Goal: Information Seeking & Learning: Learn about a topic

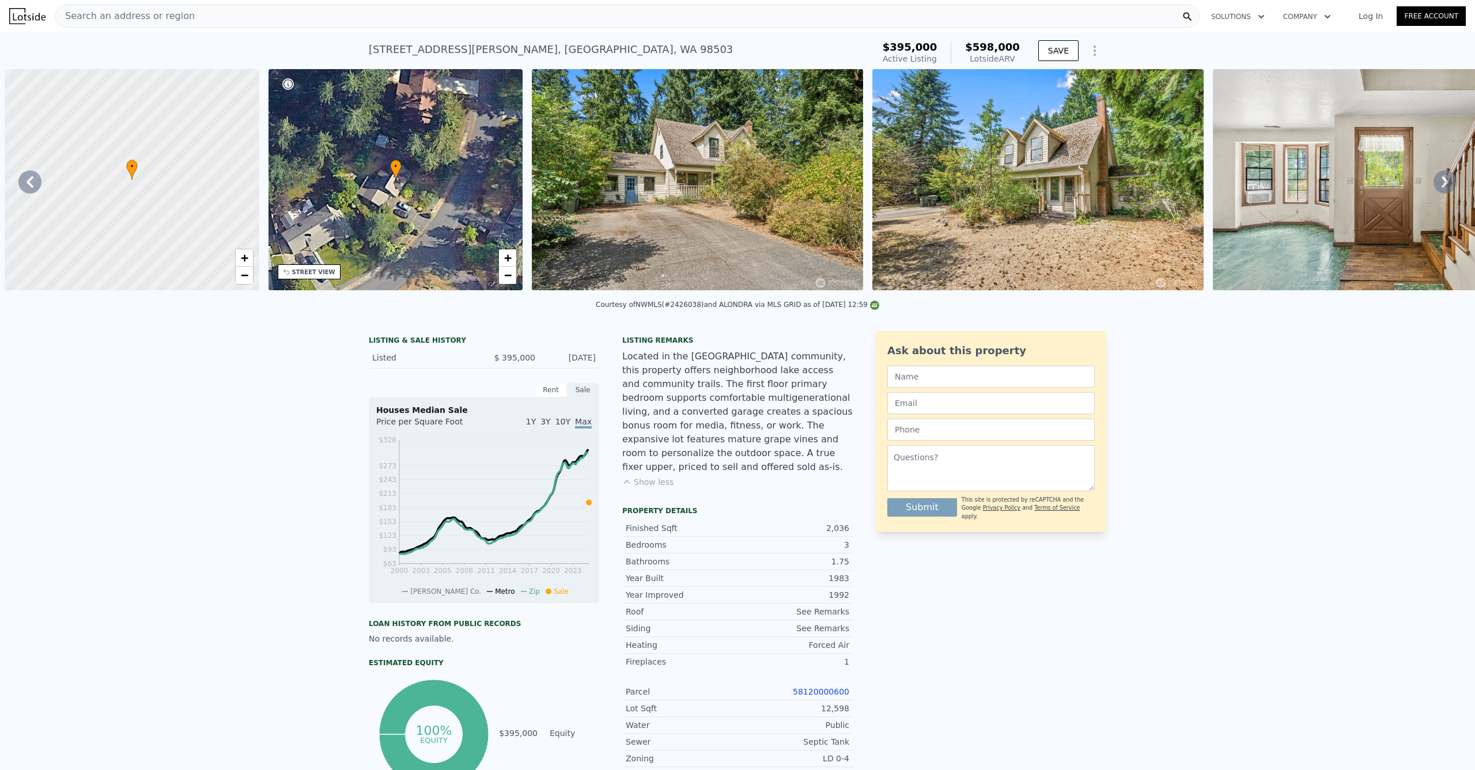
scroll to position [0, 868]
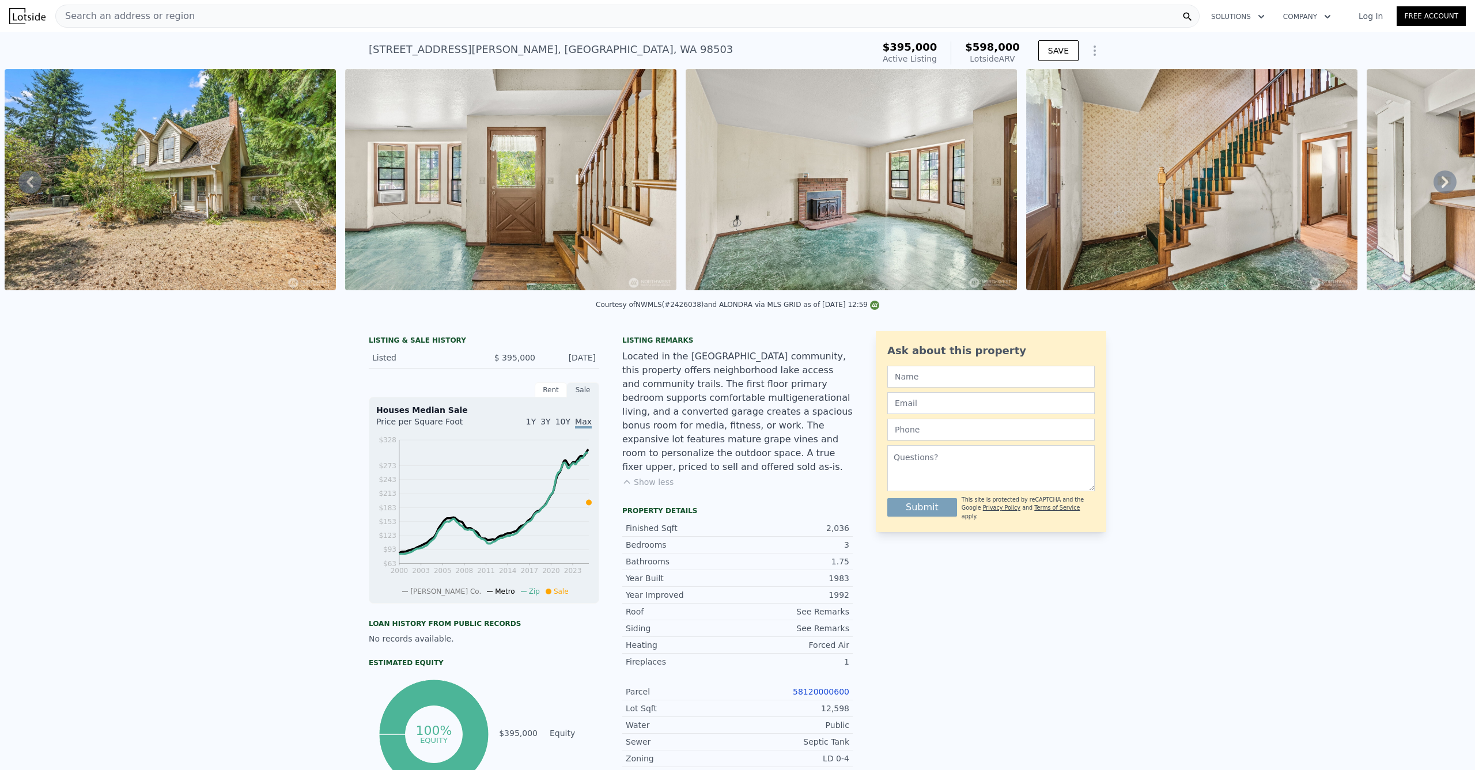
click at [226, 16] on div "Search an address or region" at bounding box center [627, 16] width 1144 height 23
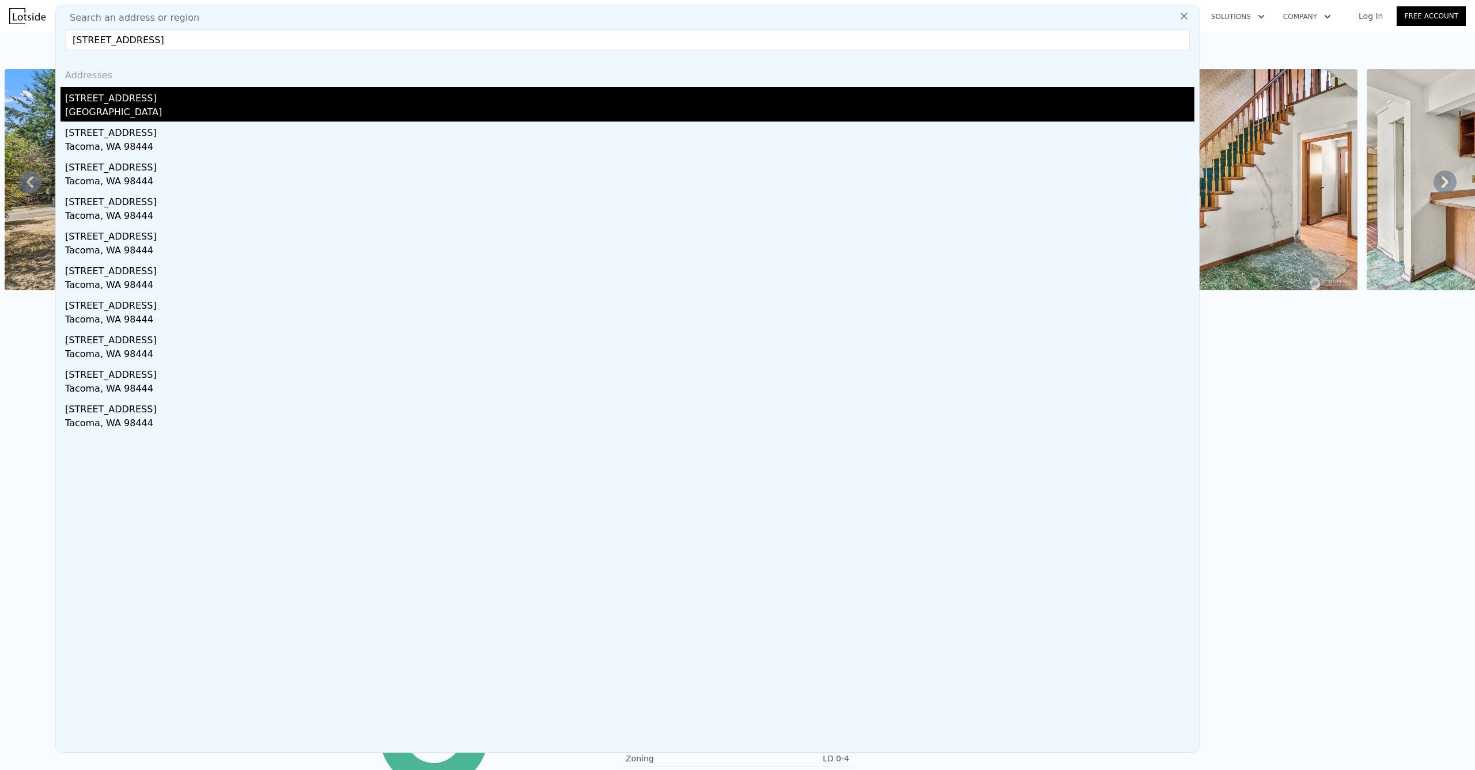
type input "[STREET_ADDRESS]"
click at [161, 102] on div "[STREET_ADDRESS]" at bounding box center [629, 96] width 1129 height 18
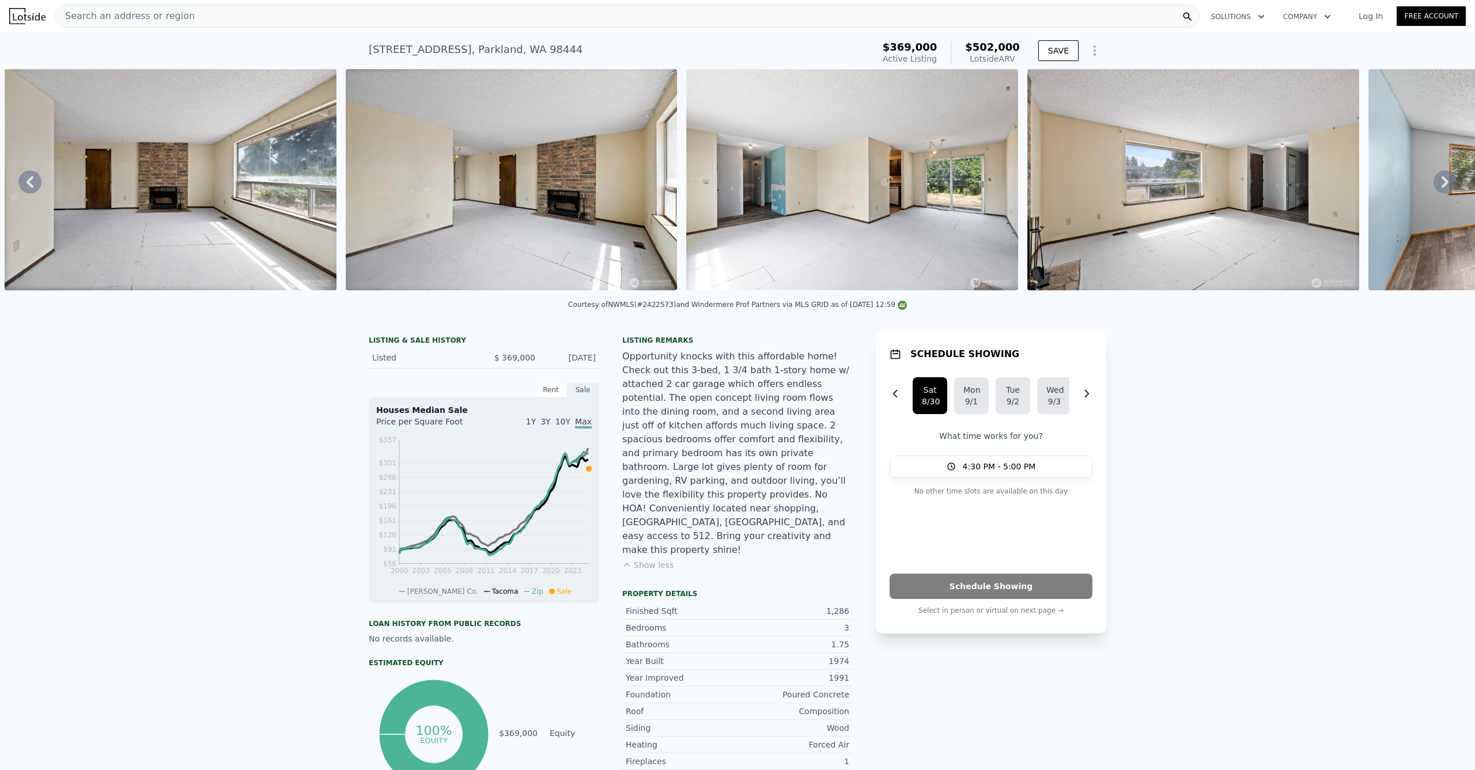
click at [29, 180] on icon at bounding box center [29, 182] width 23 height 23
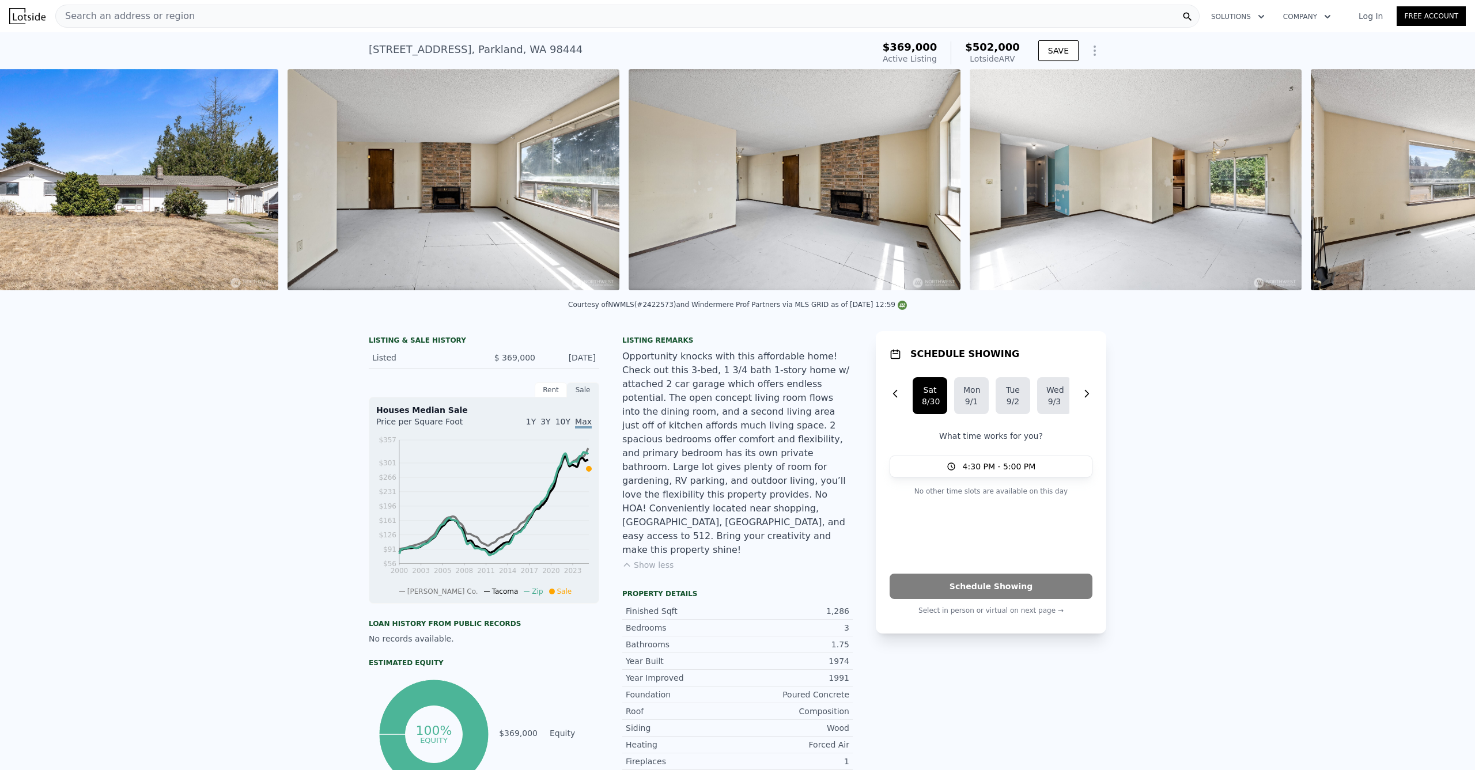
scroll to position [0, 527]
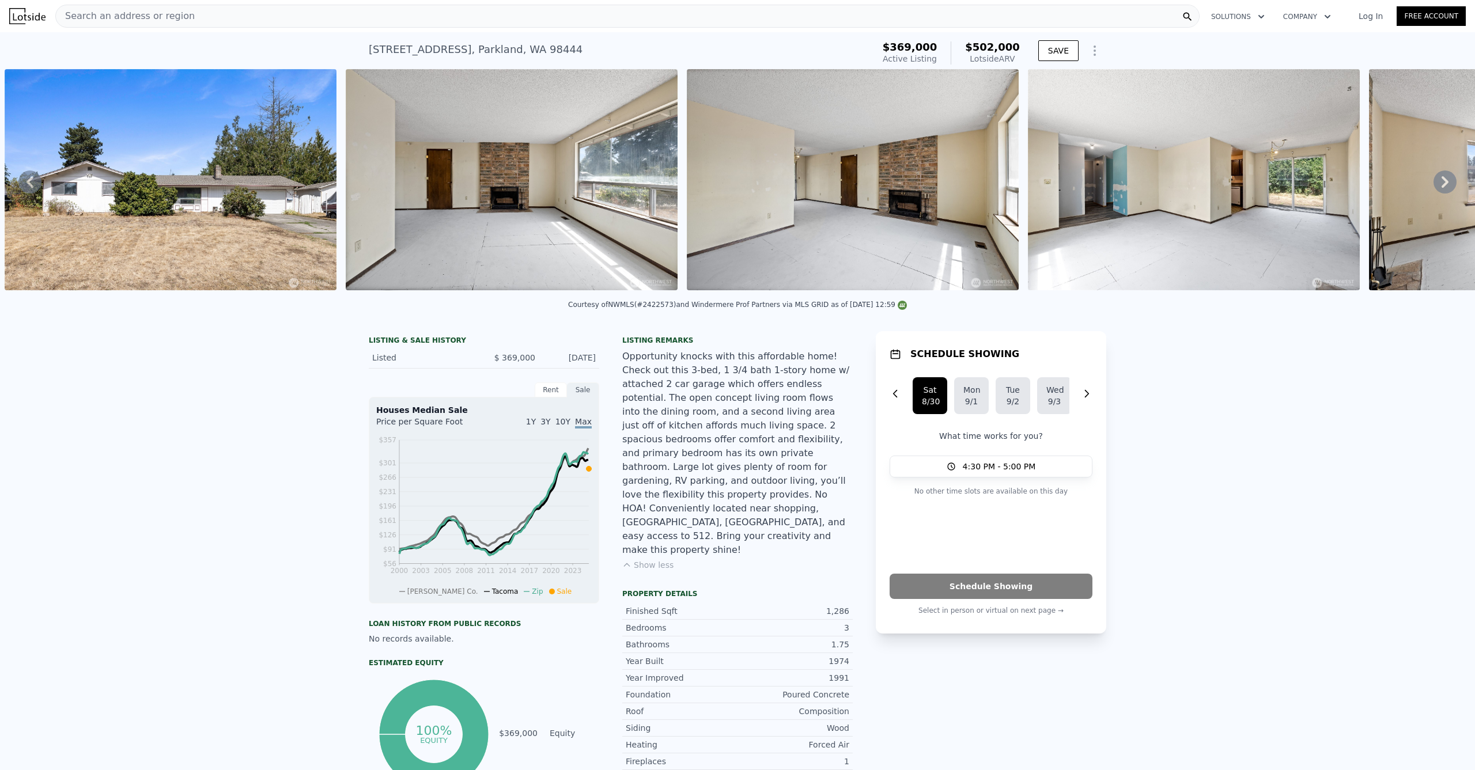
click at [495, 6] on div "Search an address or region" at bounding box center [627, 16] width 1144 height 23
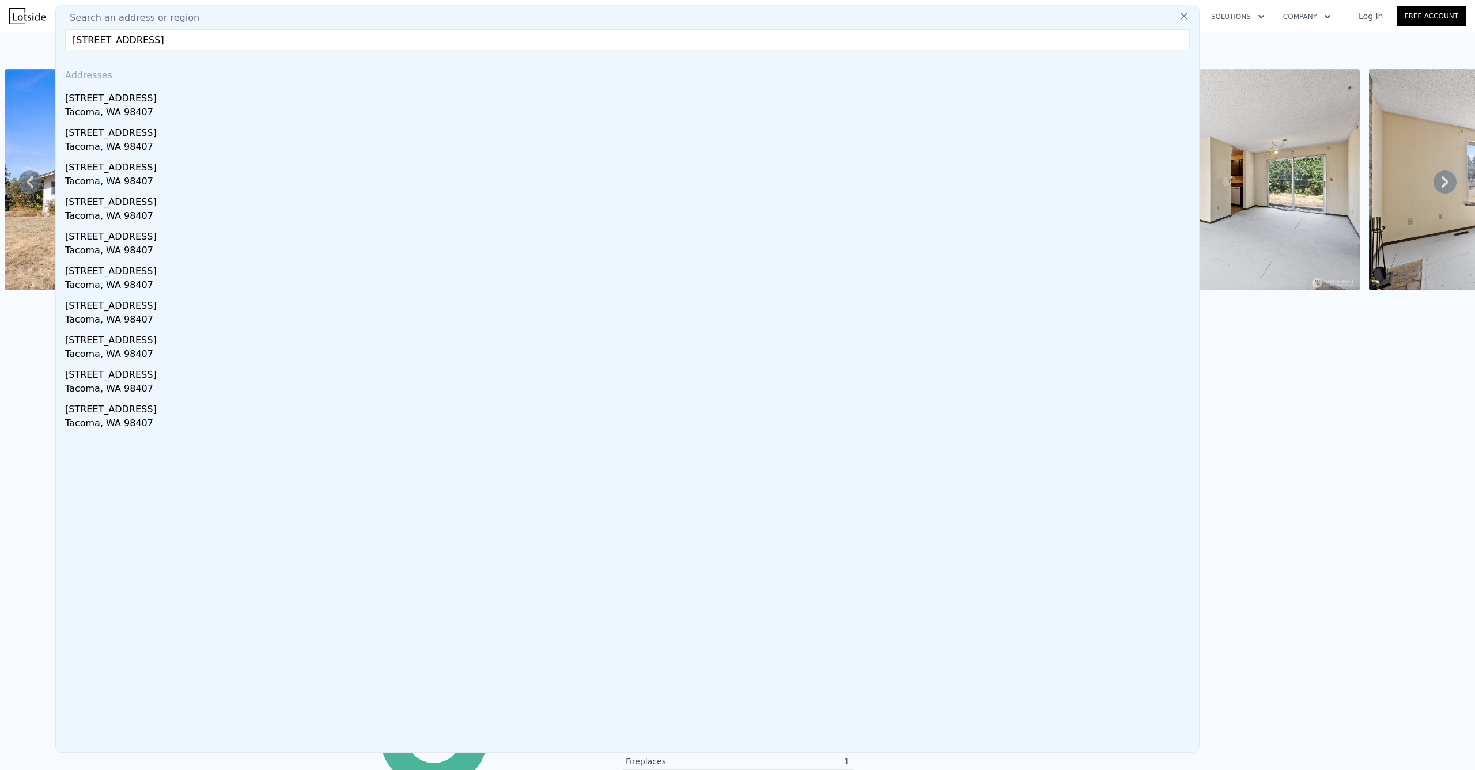
type input "[STREET_ADDRESS]"
click at [115, 105] on div "Tacoma, WA 98407" at bounding box center [629, 113] width 1129 height 16
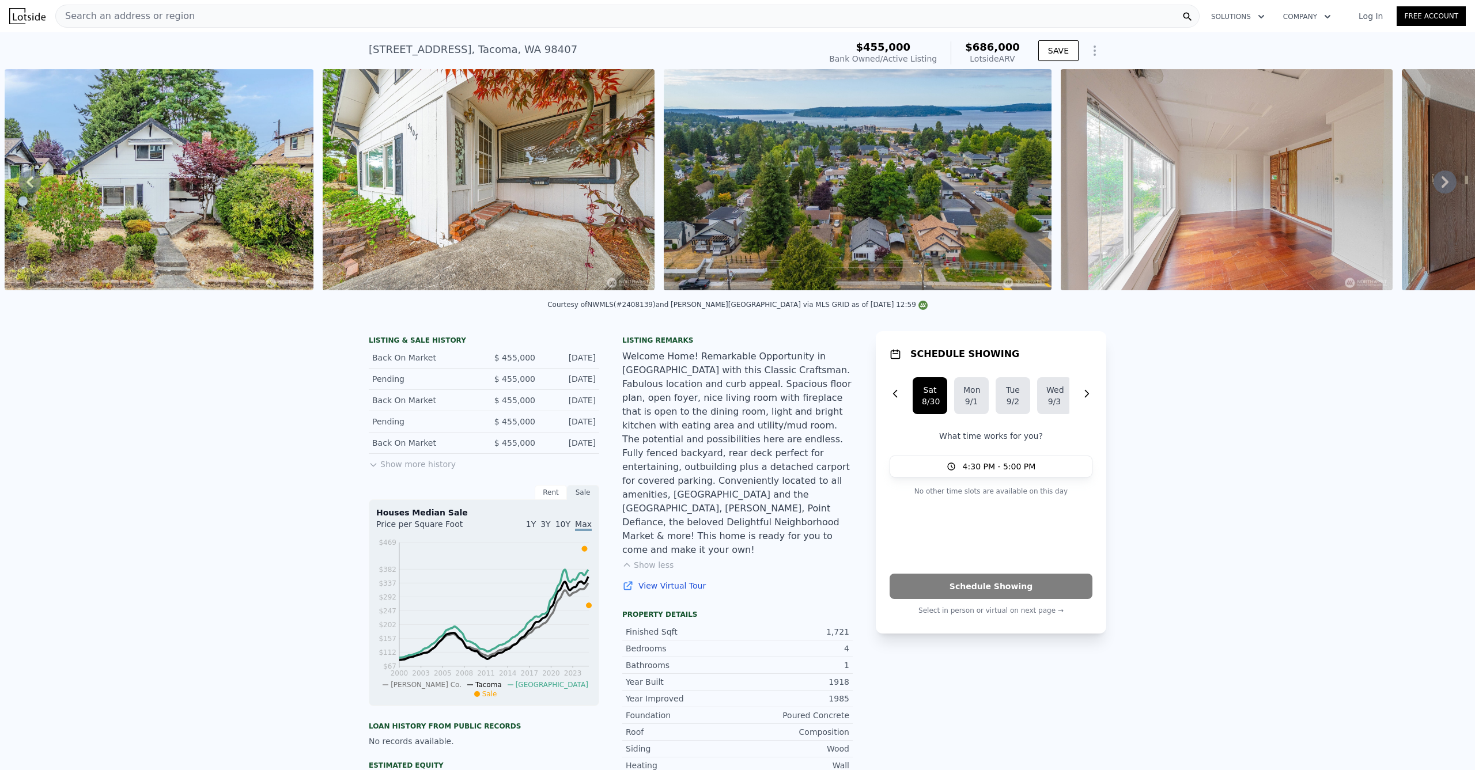
click at [353, 16] on div "Search an address or region" at bounding box center [627, 16] width 1144 height 23
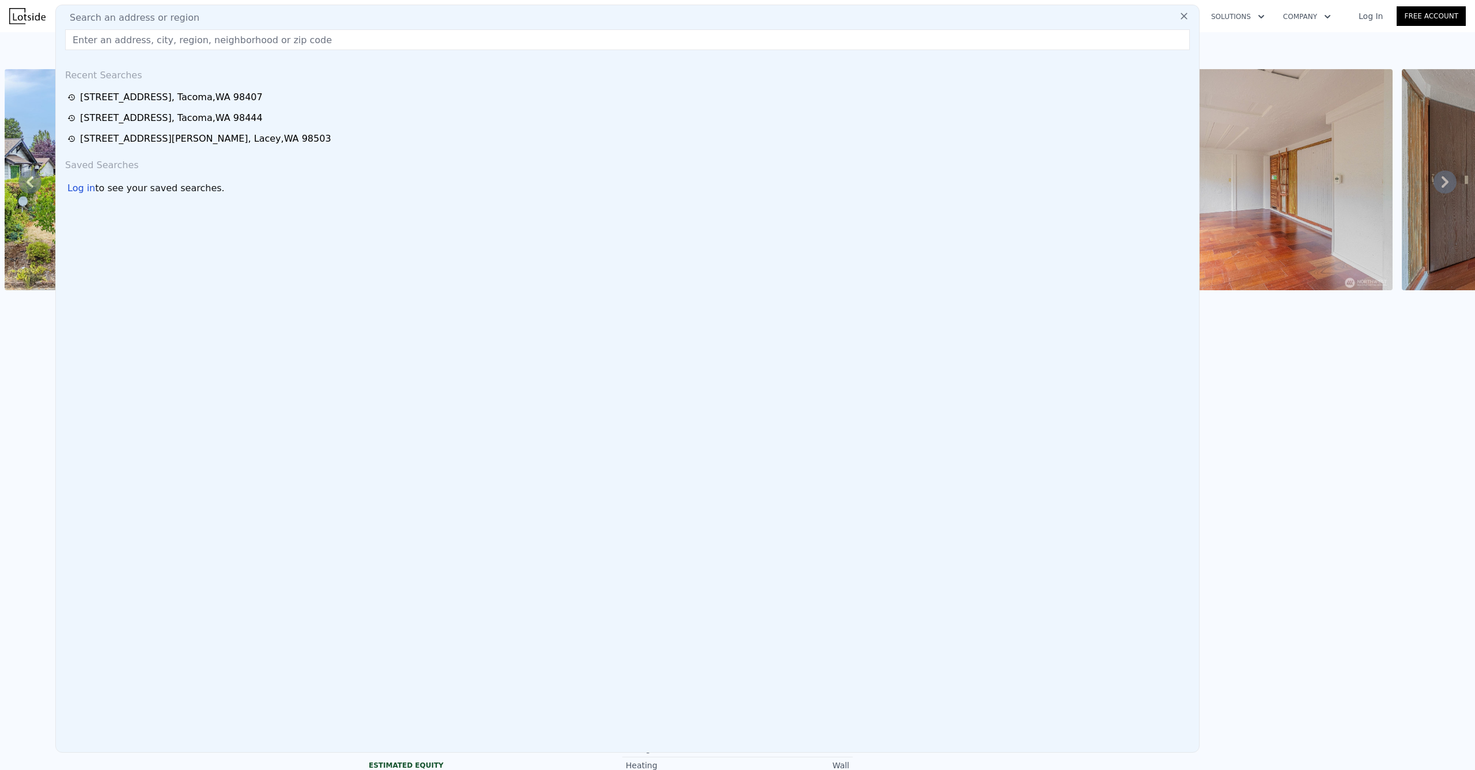
type input "[STREET_ADDRESS]"
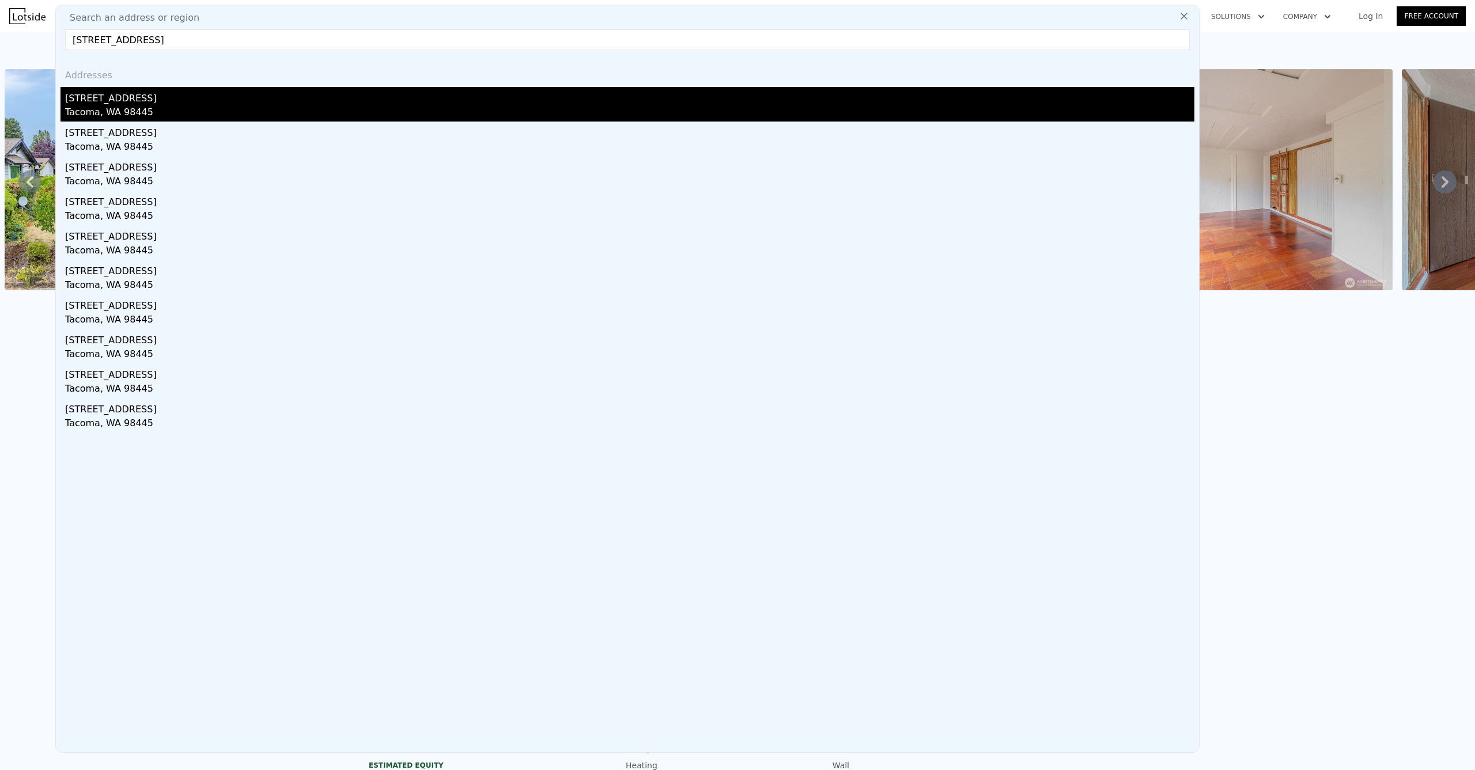
click at [160, 101] on div "[STREET_ADDRESS]" at bounding box center [629, 96] width 1129 height 18
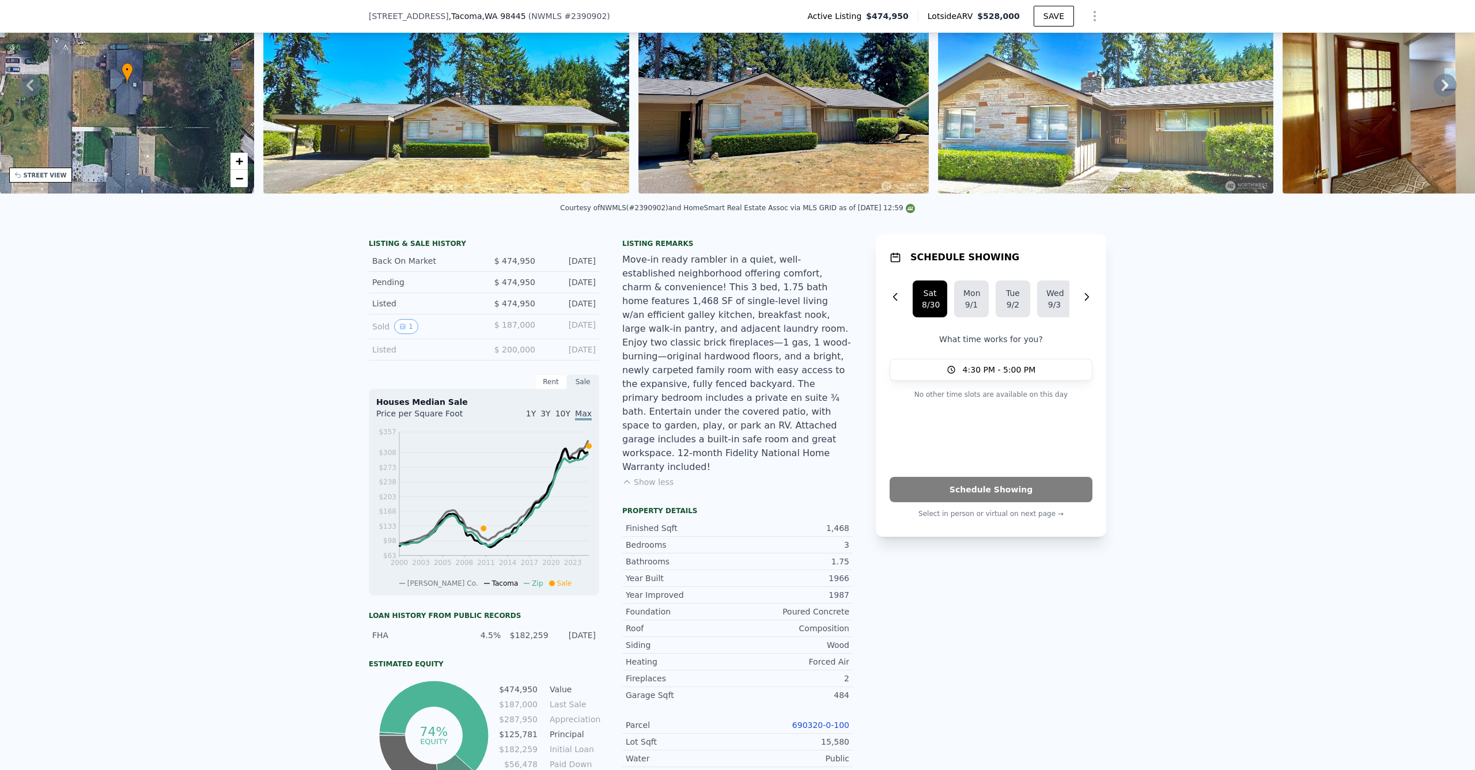
scroll to position [115, 0]
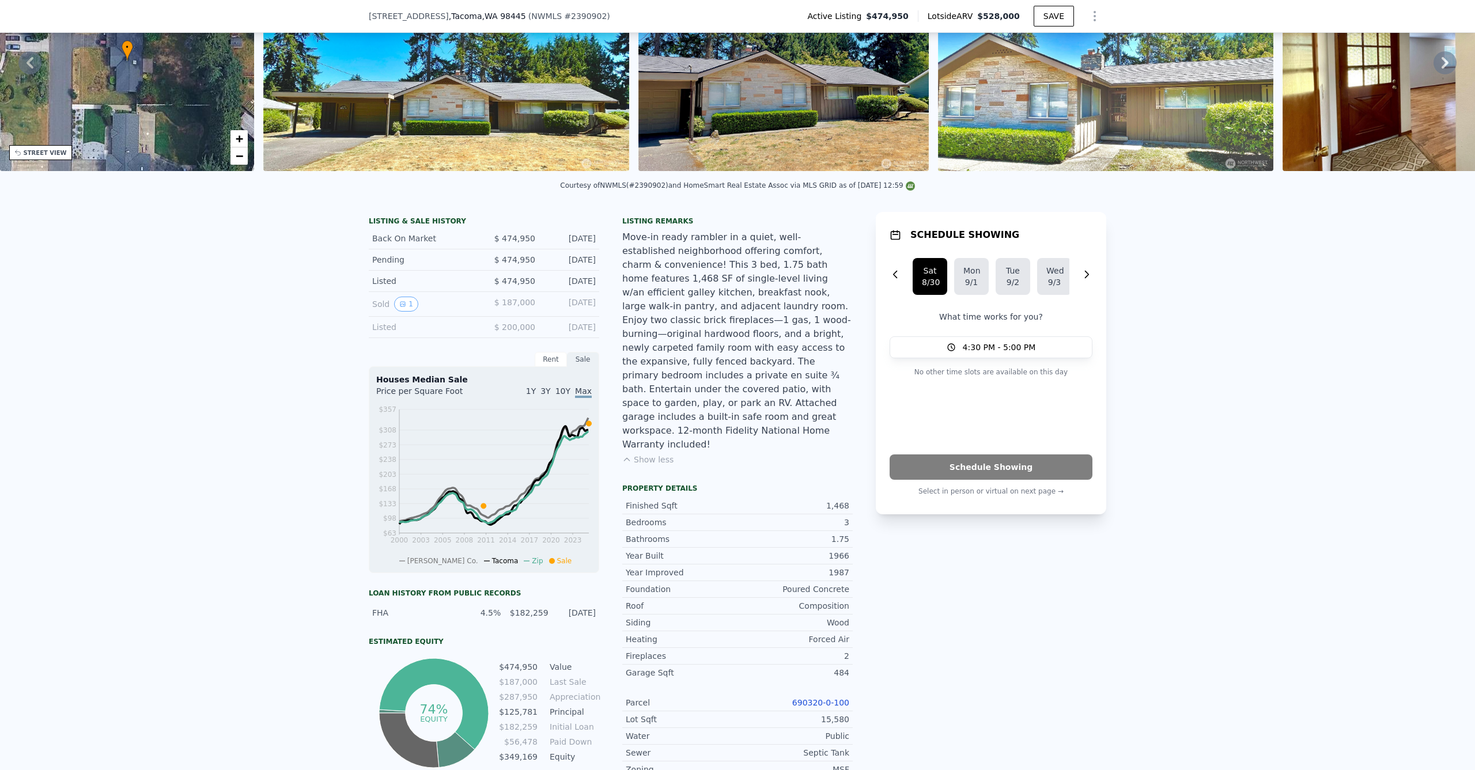
drag, startPoint x: 657, startPoint y: 437, endPoint x: 640, endPoint y: 434, distance: 17.5
click at [657, 454] on button "Show less" at bounding box center [647, 460] width 51 height 12
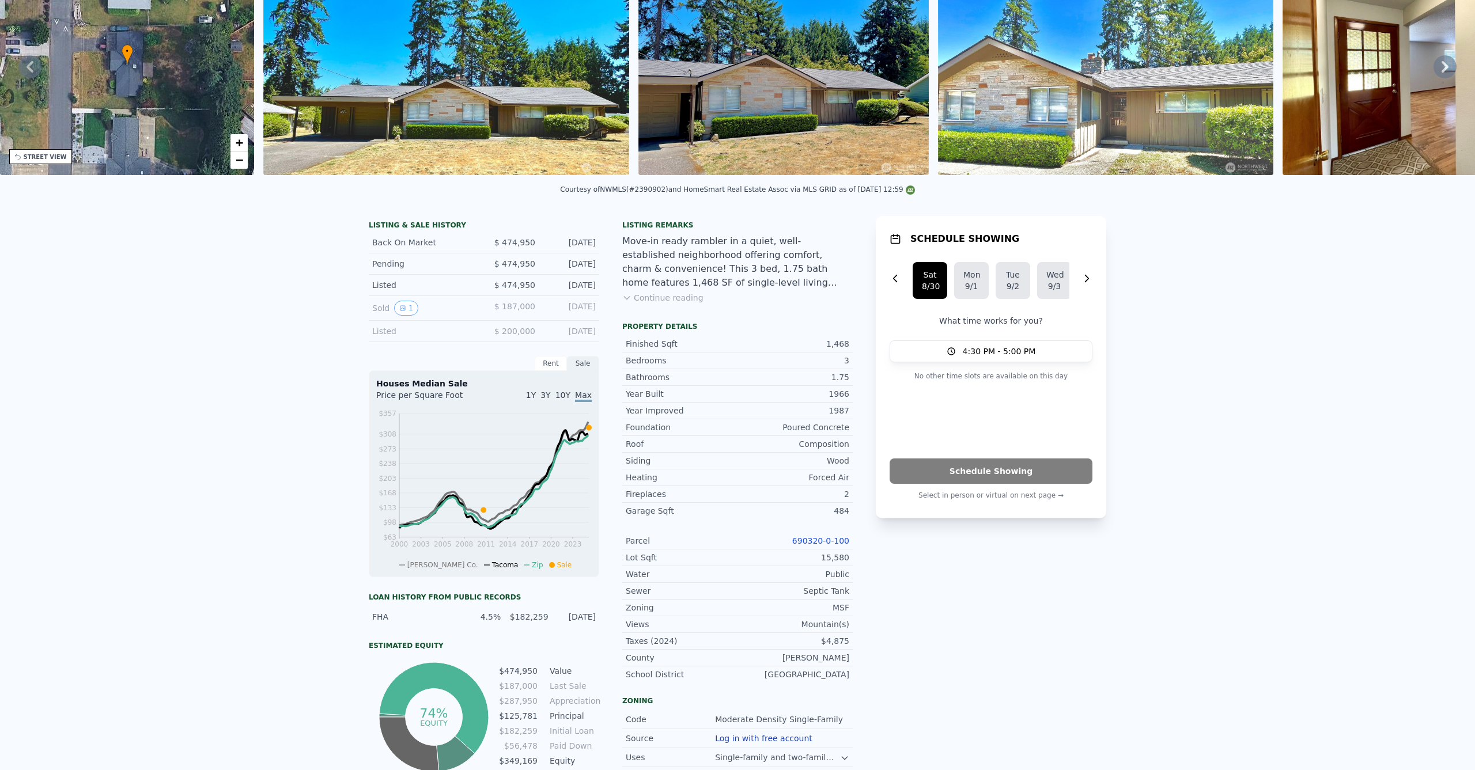
scroll to position [0, 0]
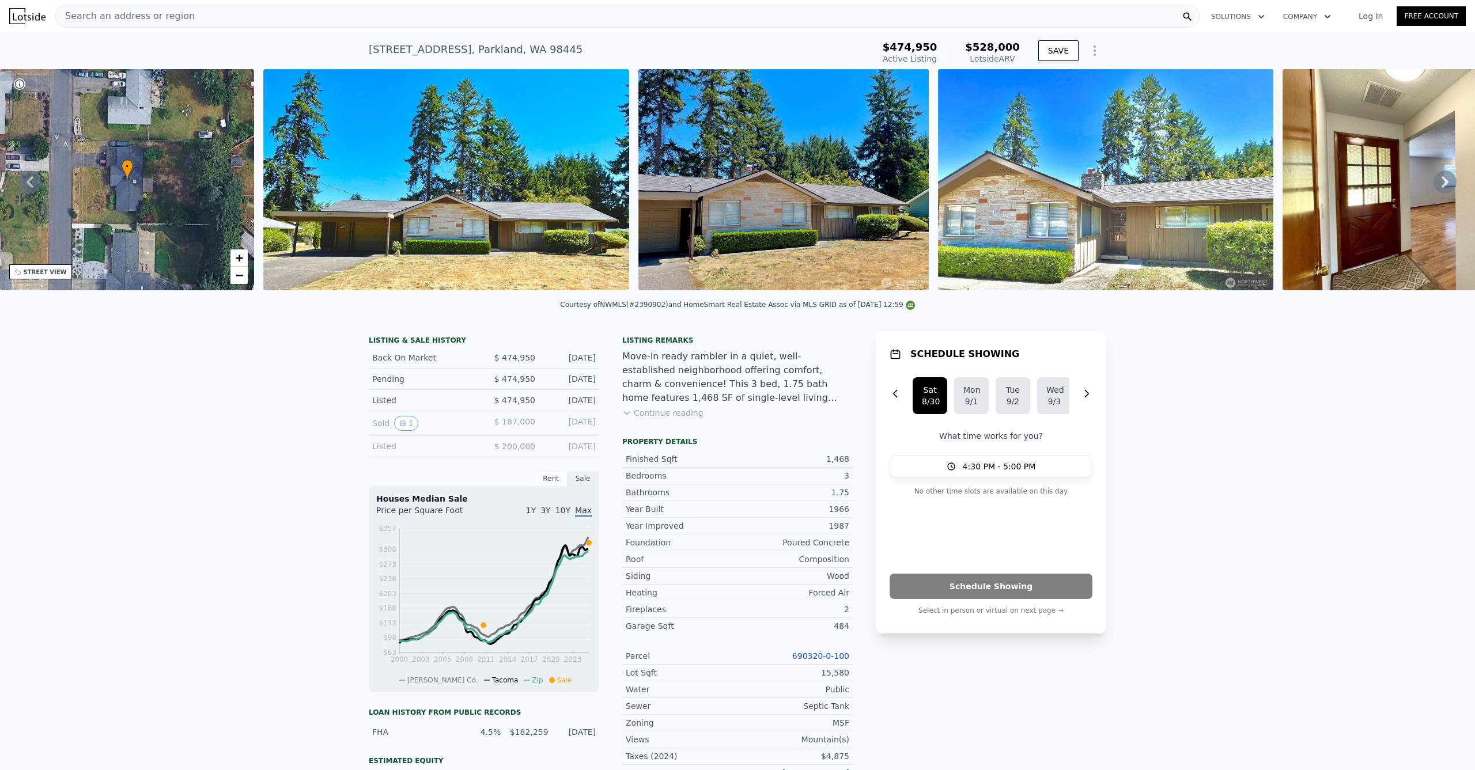
click at [284, 17] on div "Search an address or region" at bounding box center [627, 16] width 1144 height 23
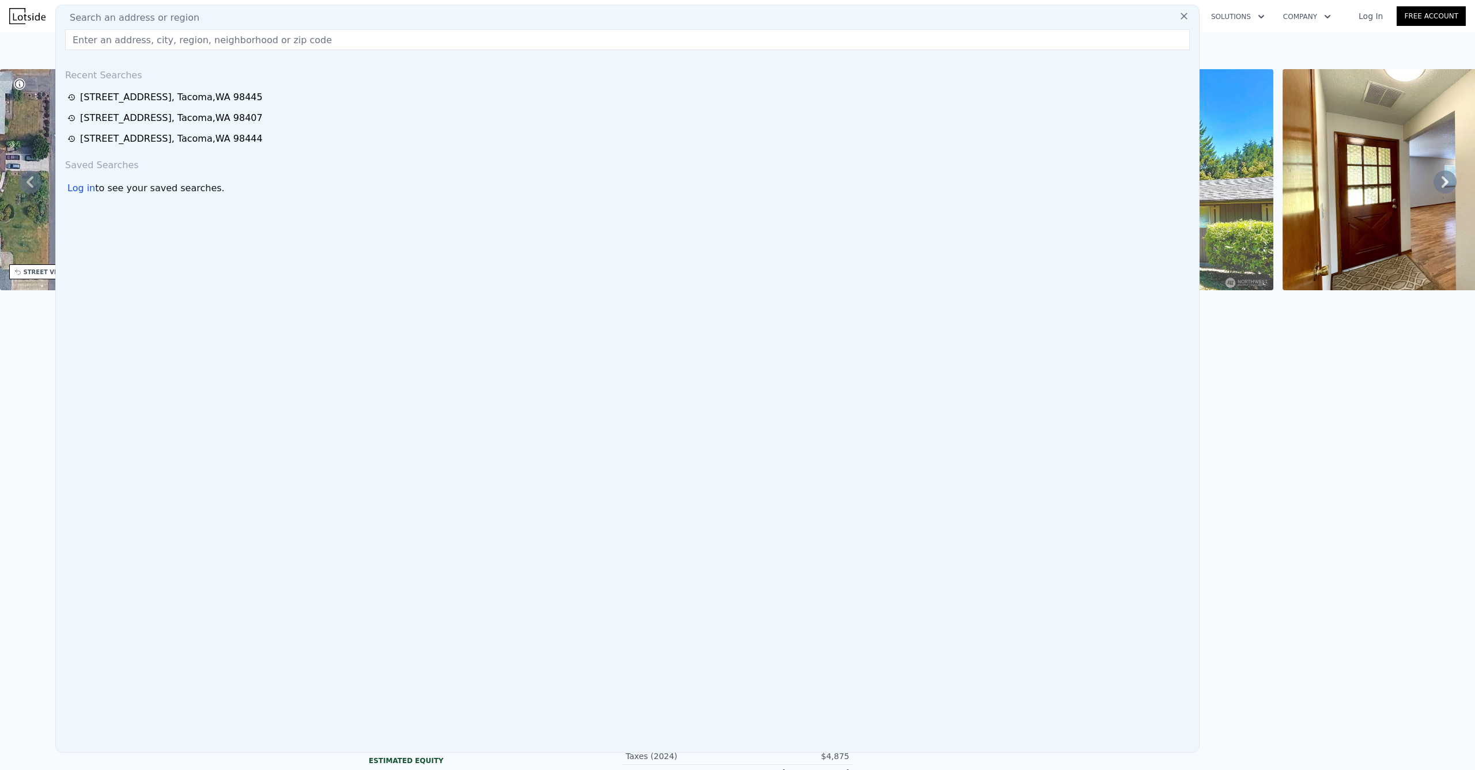
type input "[STREET_ADDRESS]"
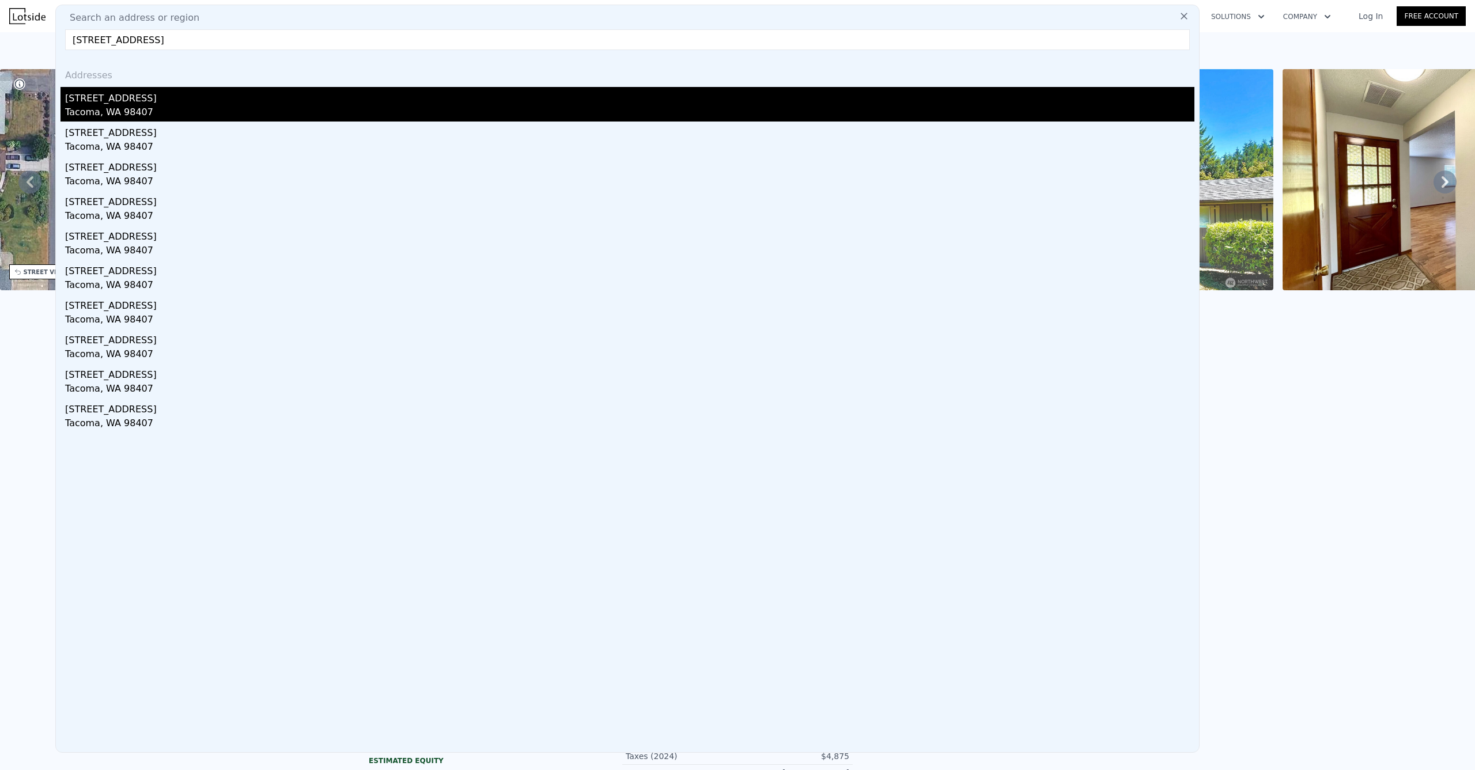
click at [196, 103] on div "[STREET_ADDRESS]" at bounding box center [629, 96] width 1129 height 18
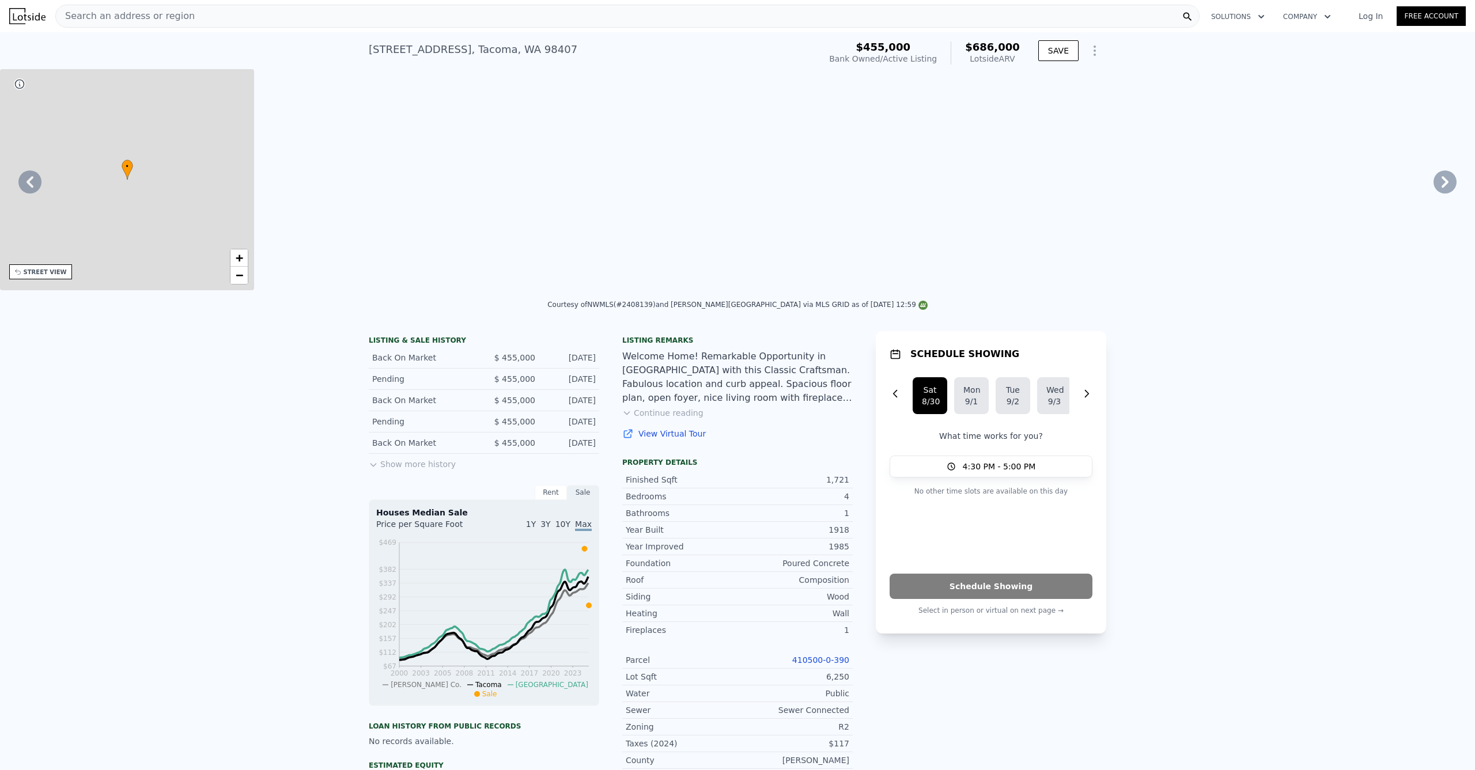
type input "1"
type input "1252"
type input "1855"
type input "5000"
type input "8760"
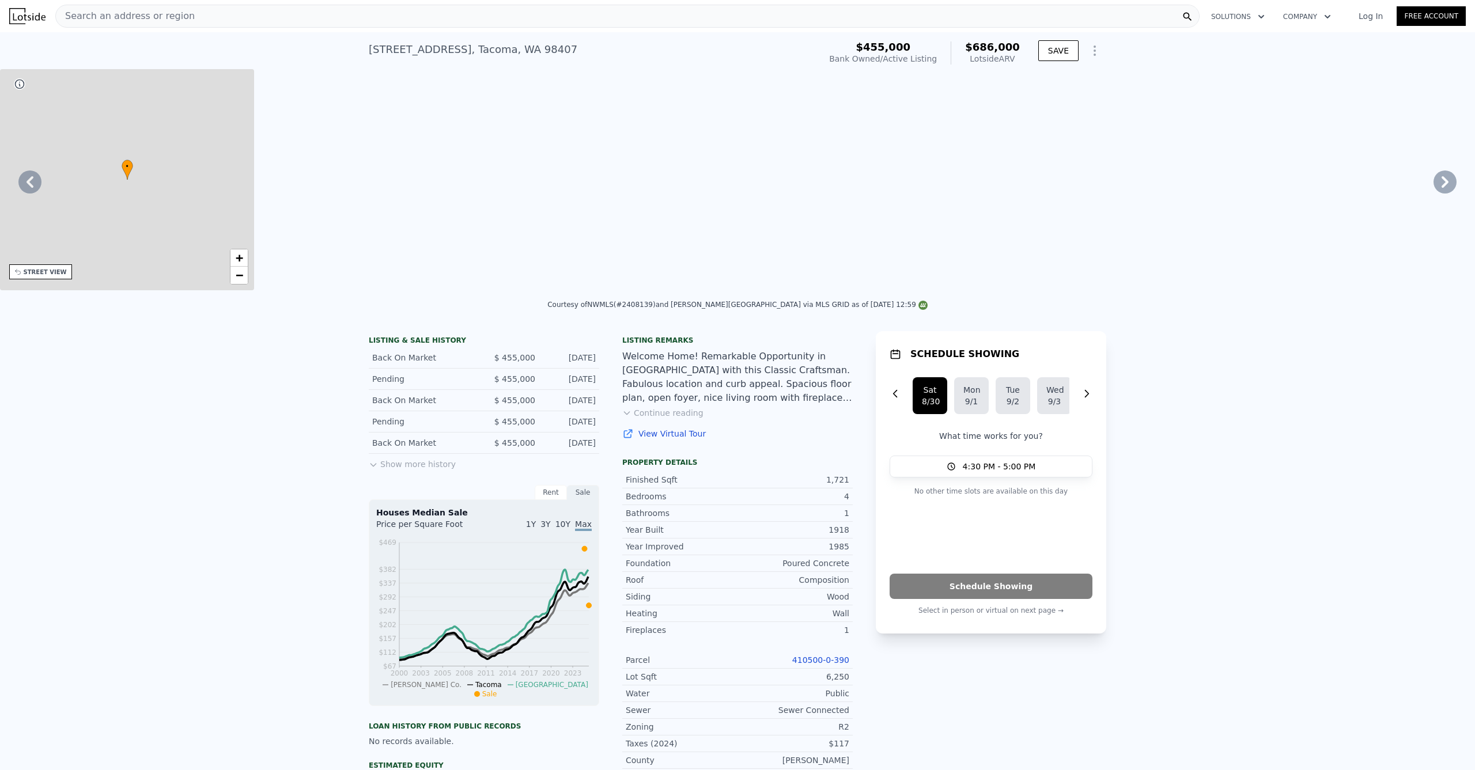
type input "$ 686,000"
type input "6"
type input "$ 148,249"
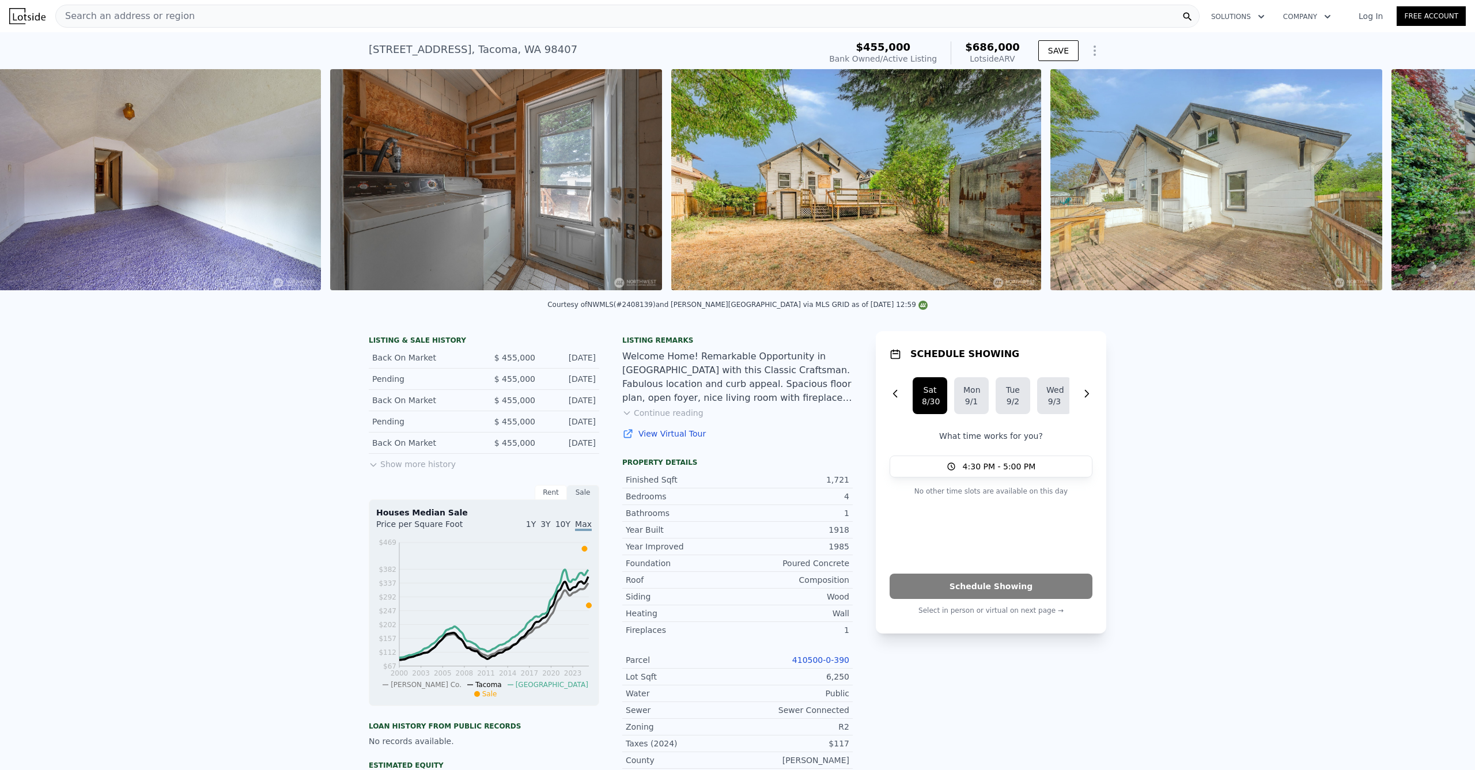
scroll to position [0, 10518]
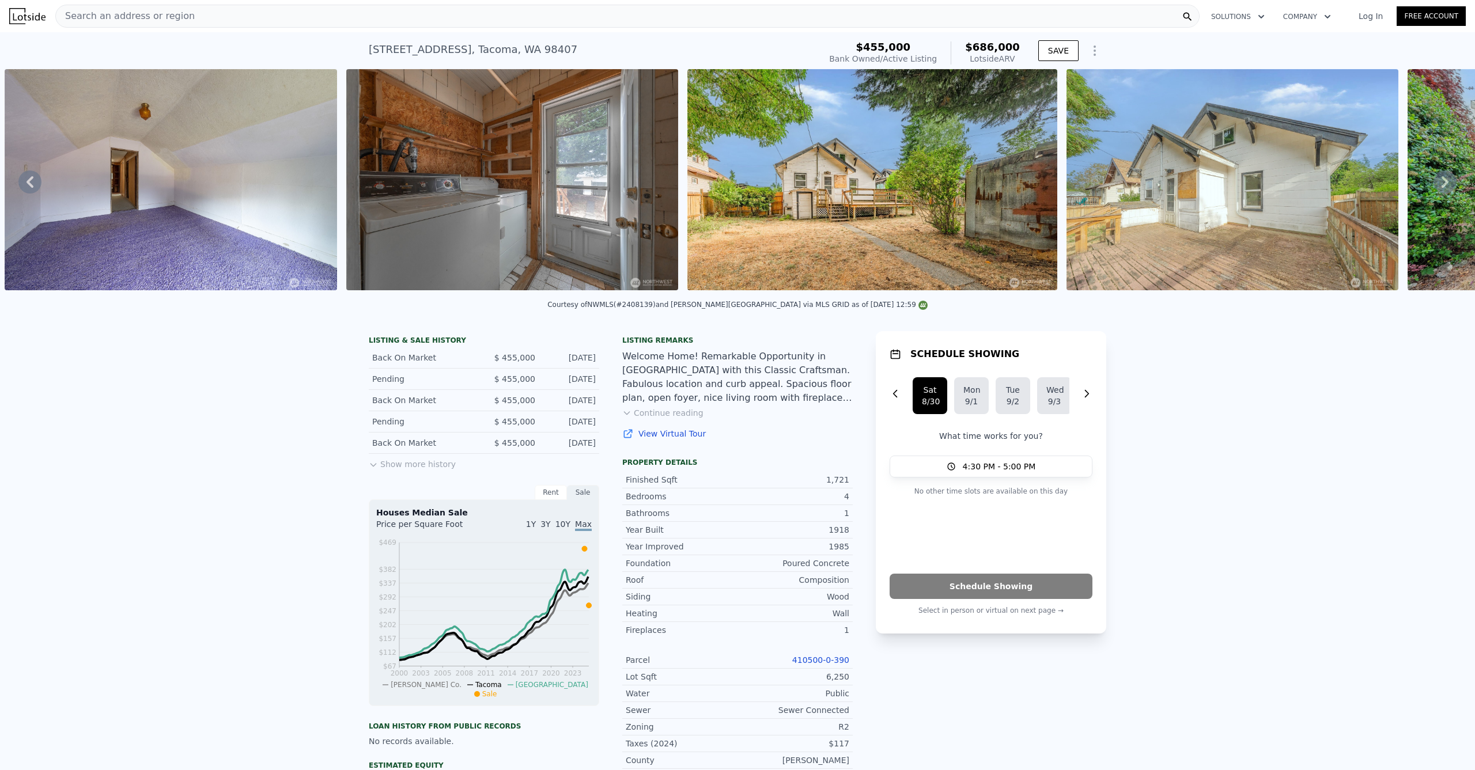
drag, startPoint x: 1256, startPoint y: 292, endPoint x: 1318, endPoint y: 287, distance: 63.0
click at [1318, 287] on div at bounding box center [1232, 181] width 341 height 225
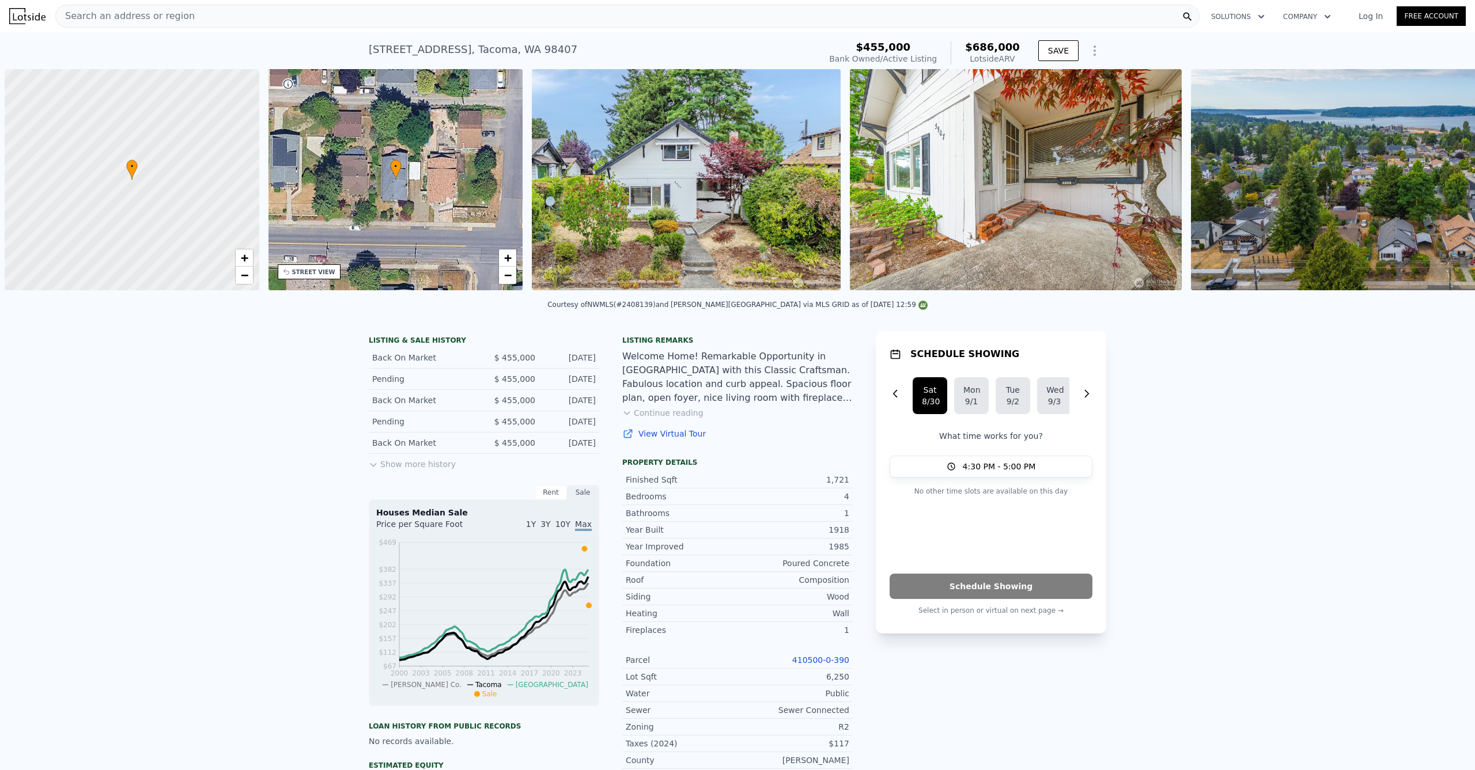
scroll to position [0, 5]
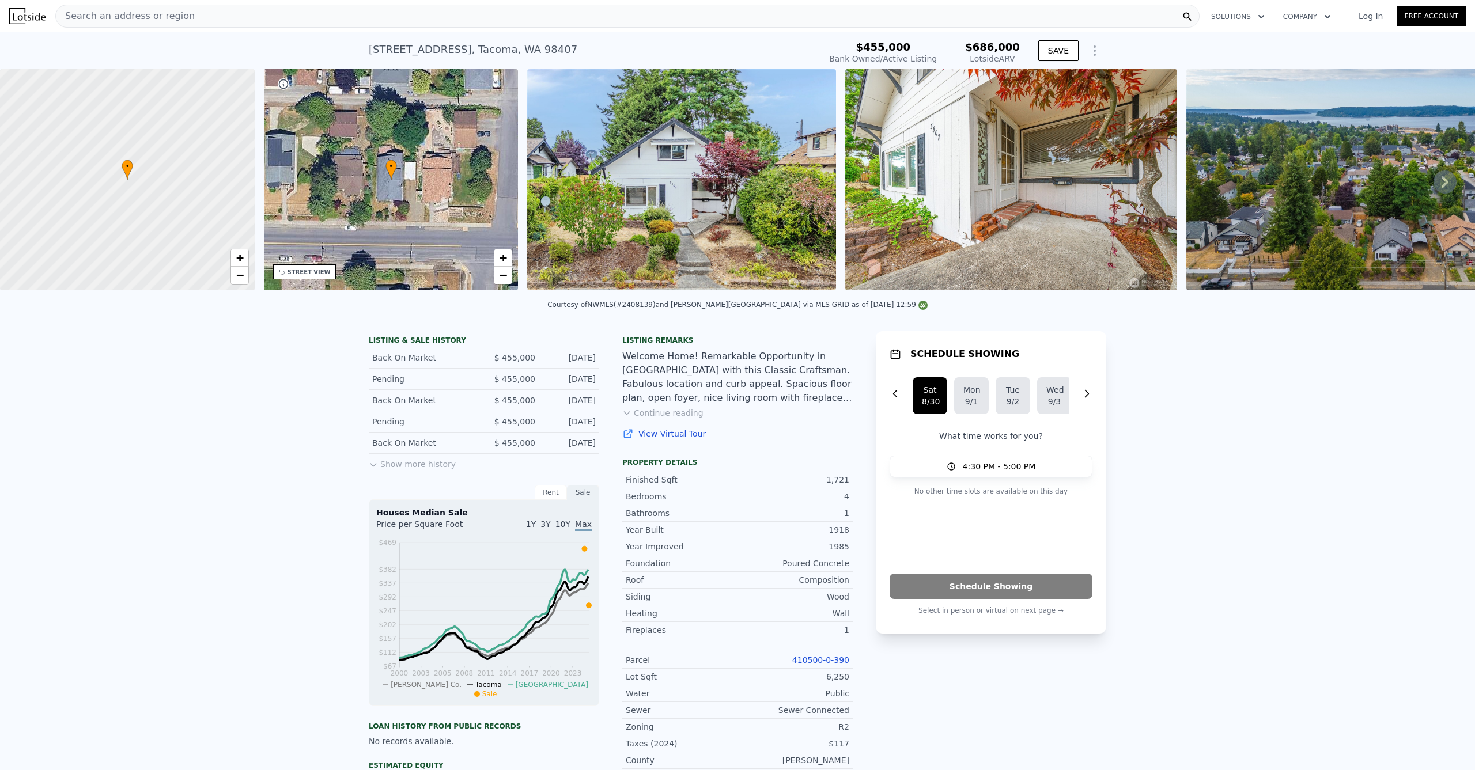
click at [357, 13] on div "Search an address or region" at bounding box center [627, 16] width 1144 height 23
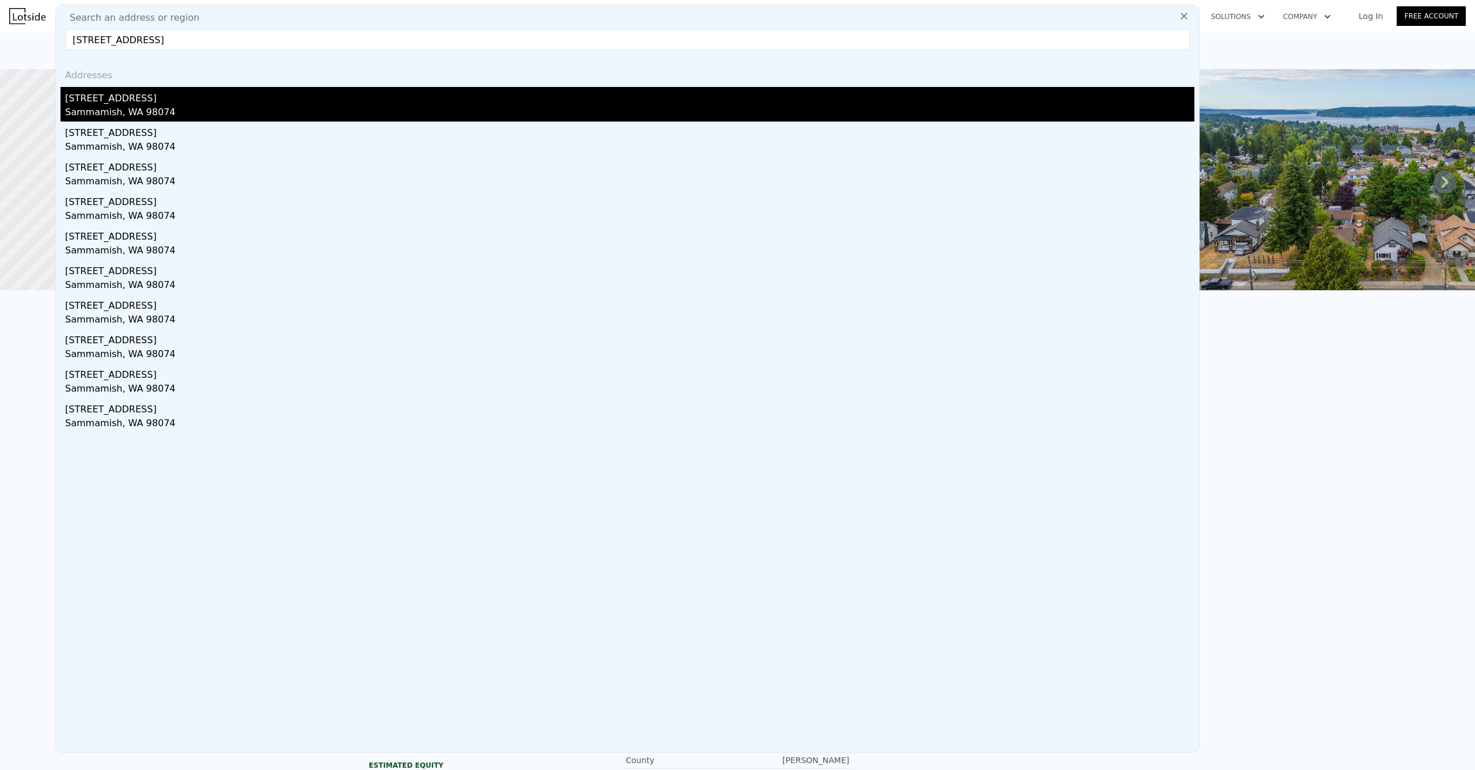
type input "[STREET_ADDRESS]"
click at [168, 108] on div "Sammamish, WA 98074" at bounding box center [629, 113] width 1129 height 16
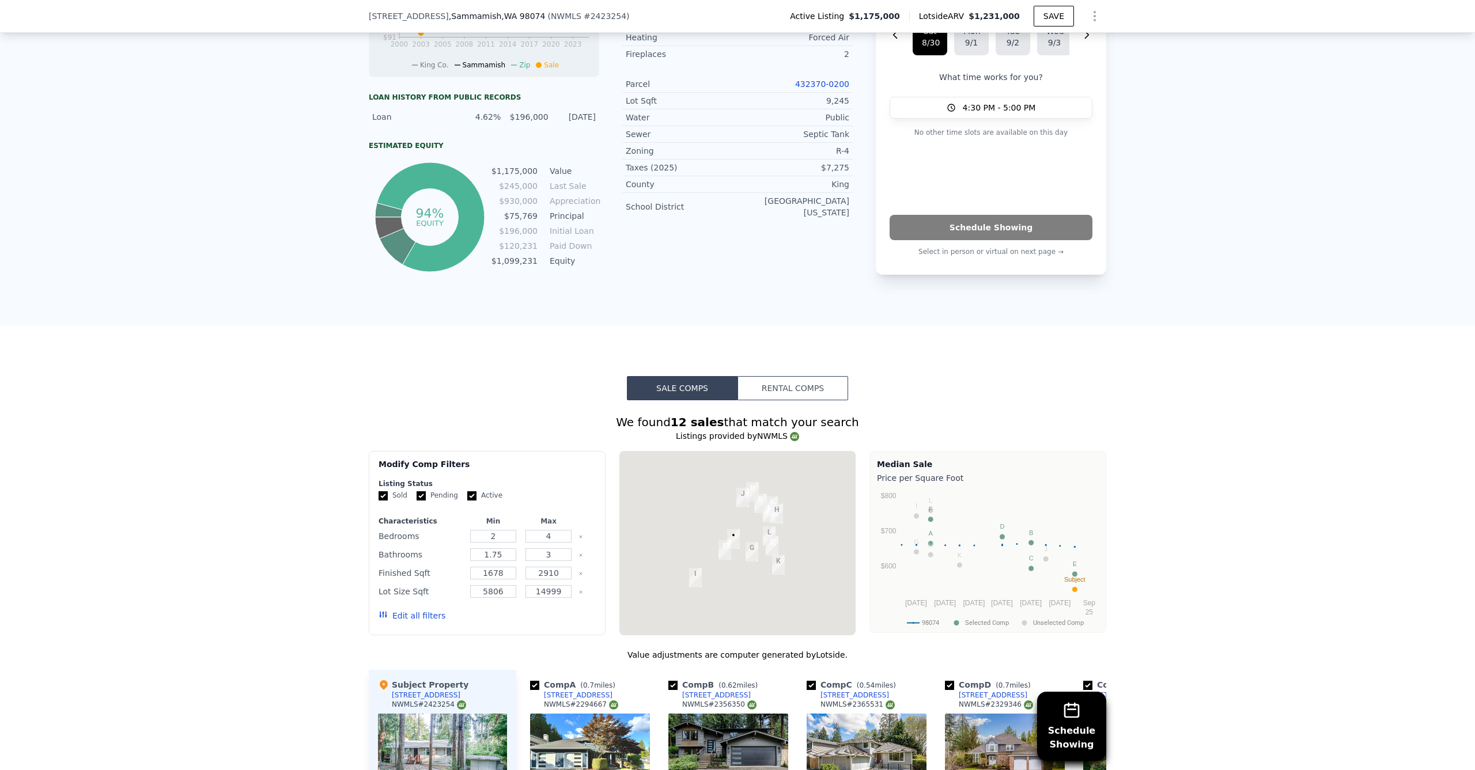
scroll to position [1024, 0]
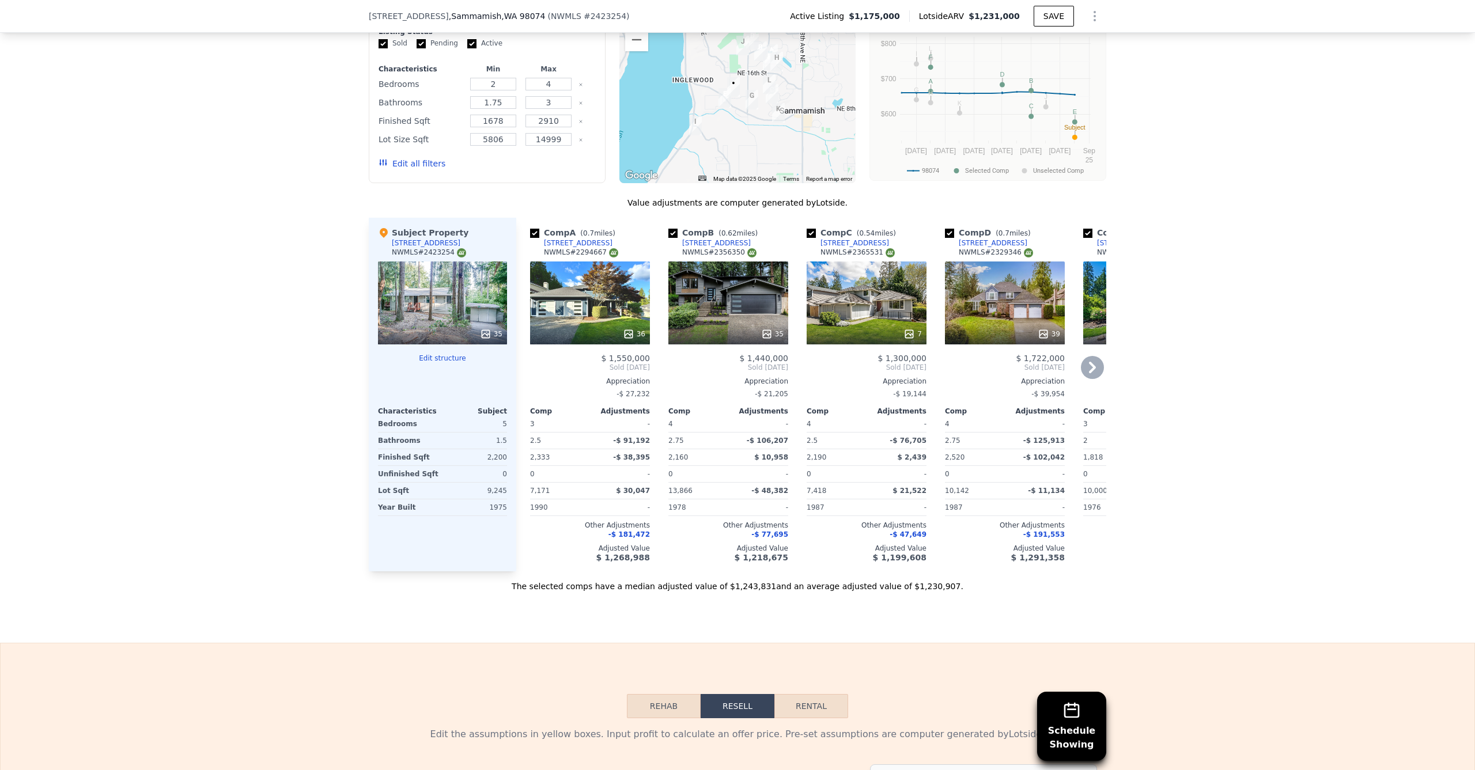
click at [738, 317] on div "35" at bounding box center [728, 303] width 120 height 83
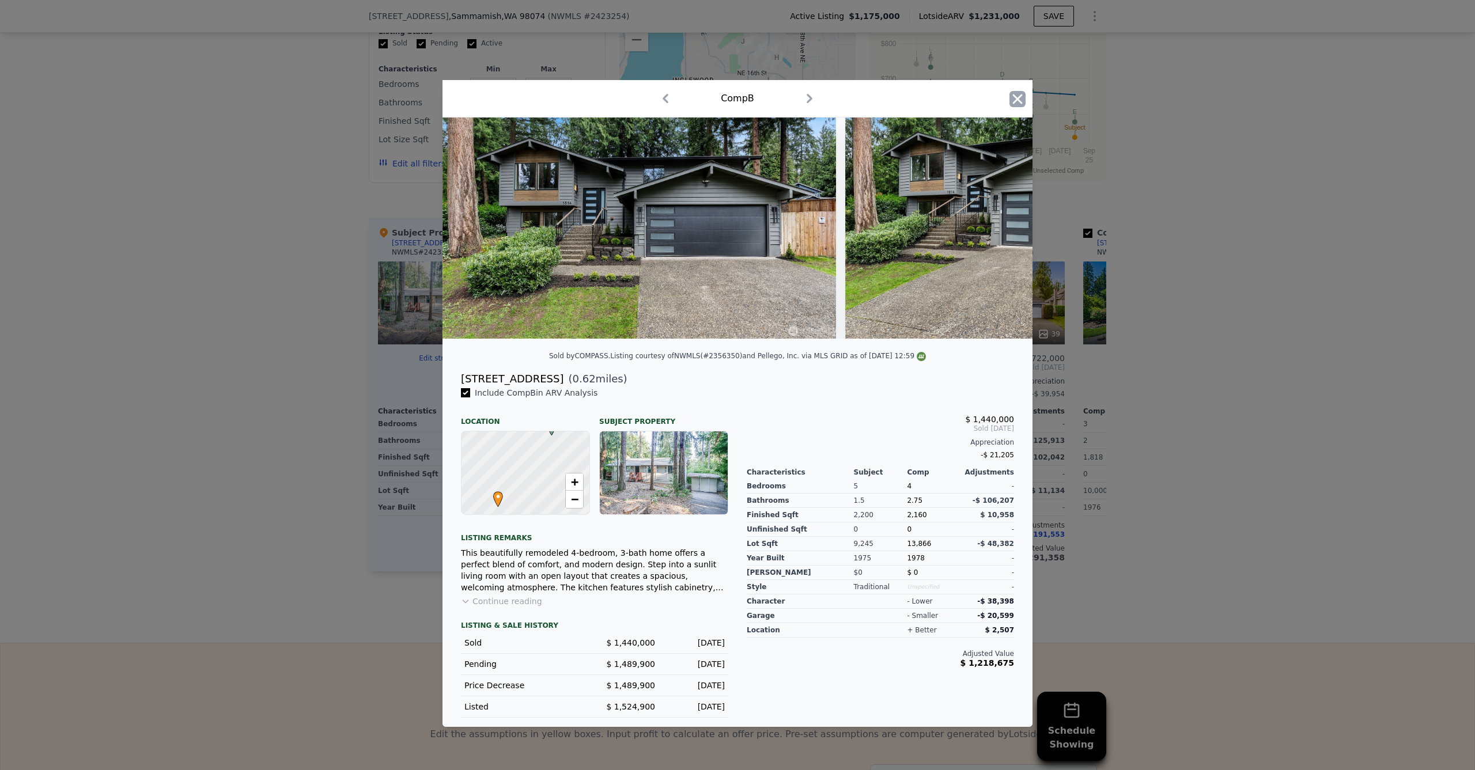
click at [1016, 95] on icon "button" at bounding box center [1017, 99] width 16 height 16
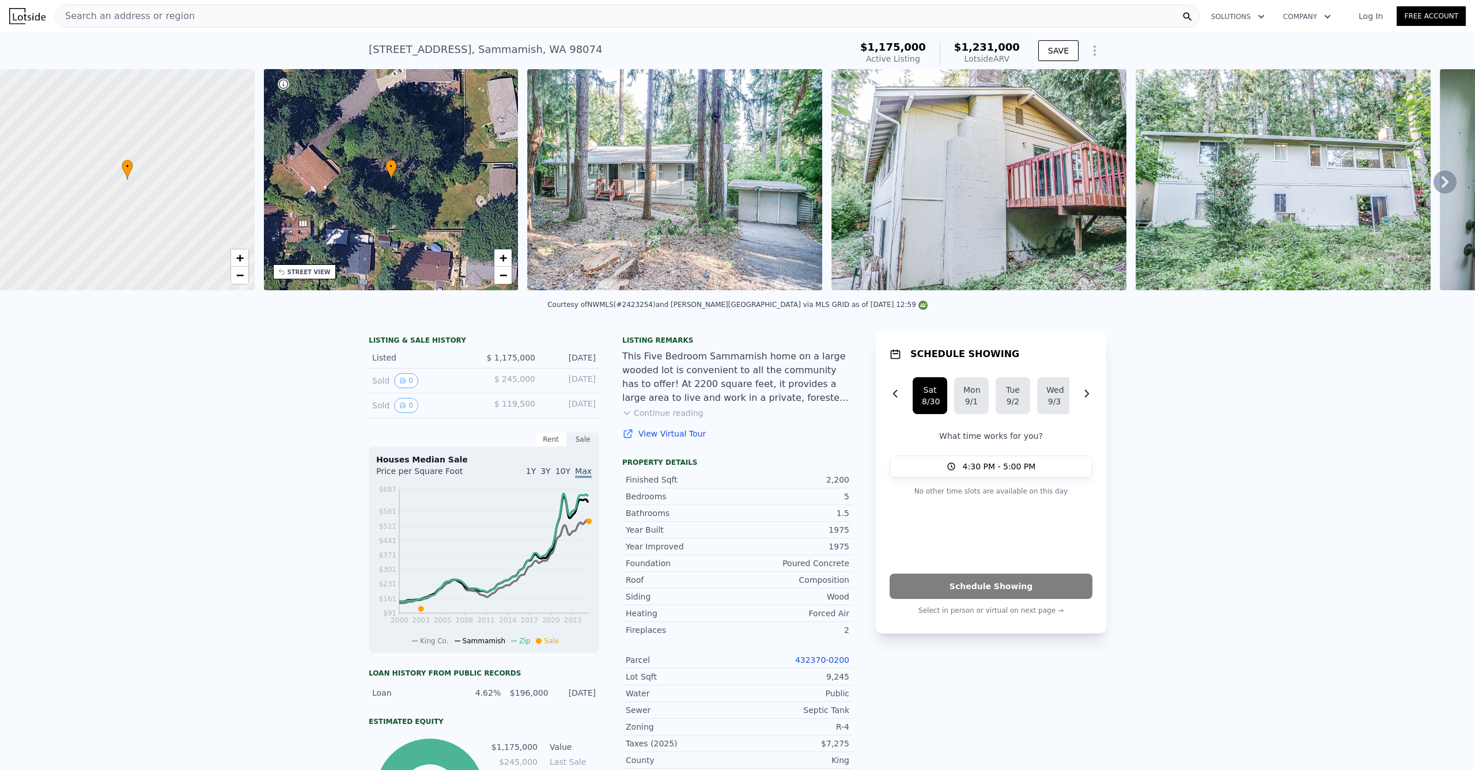
drag, startPoint x: 245, startPoint y: 10, endPoint x: 210, endPoint y: 17, distance: 35.7
click at [210, 17] on div "Search an address or region" at bounding box center [627, 16] width 1144 height 23
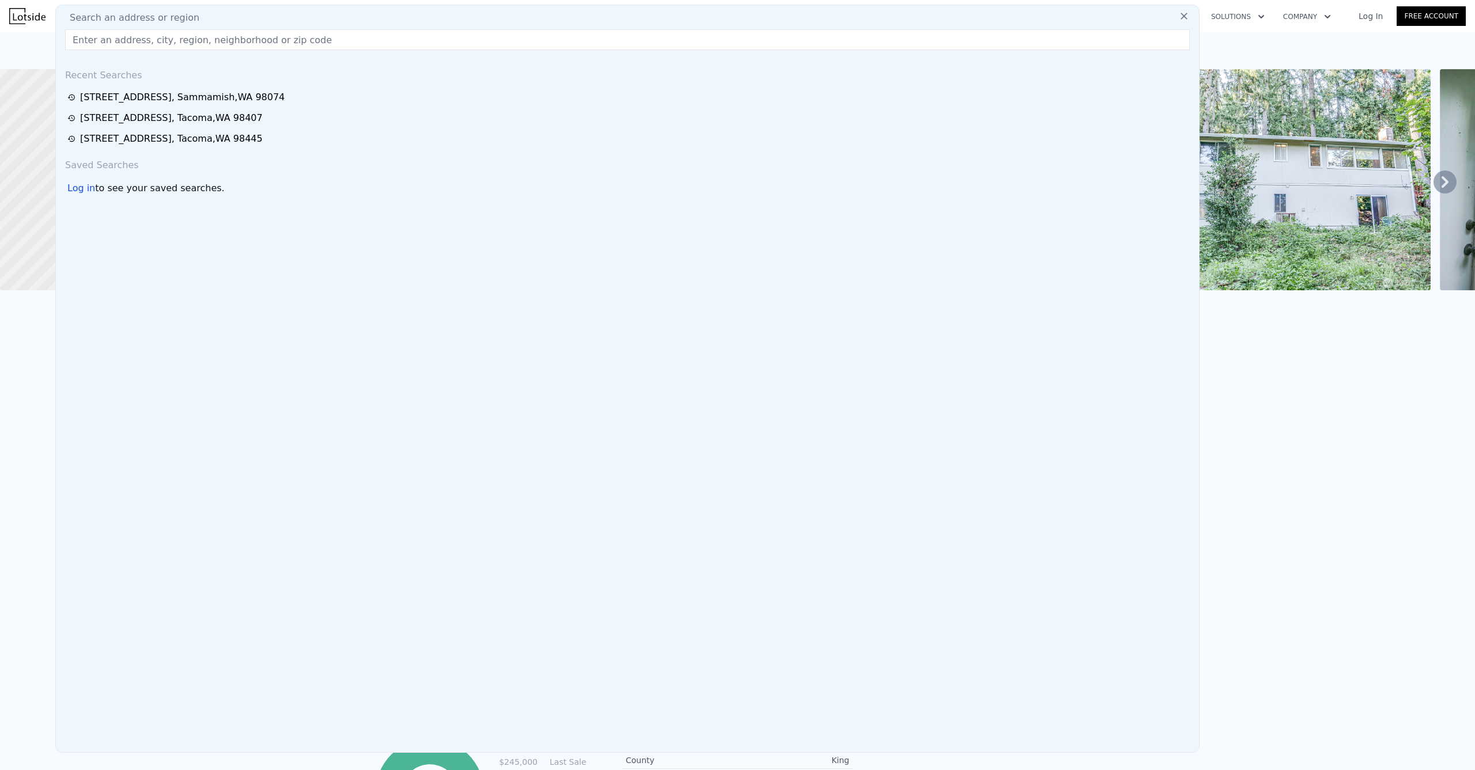
type input "[STREET_ADDRESS]"
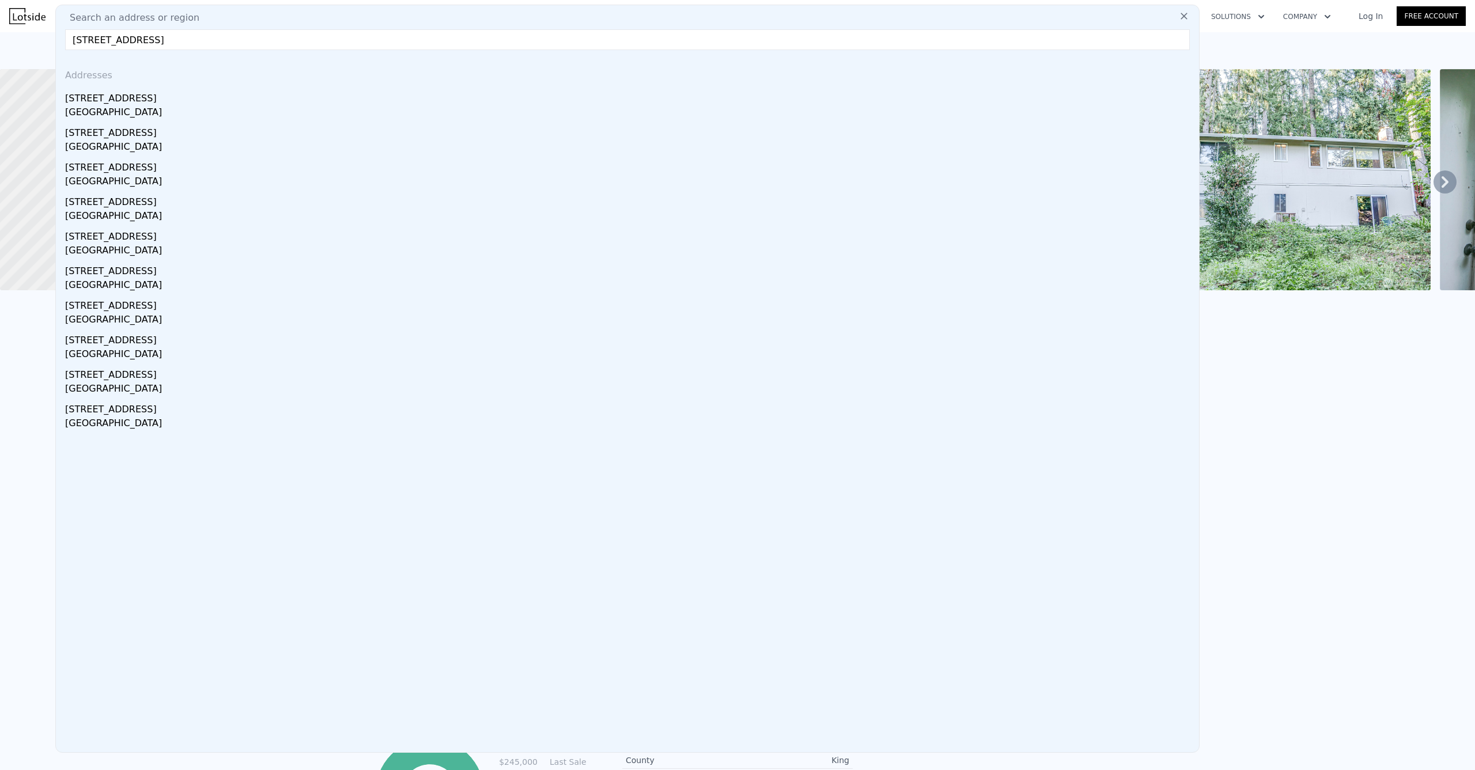
click at [142, 107] on div "[GEOGRAPHIC_DATA]" at bounding box center [629, 113] width 1129 height 16
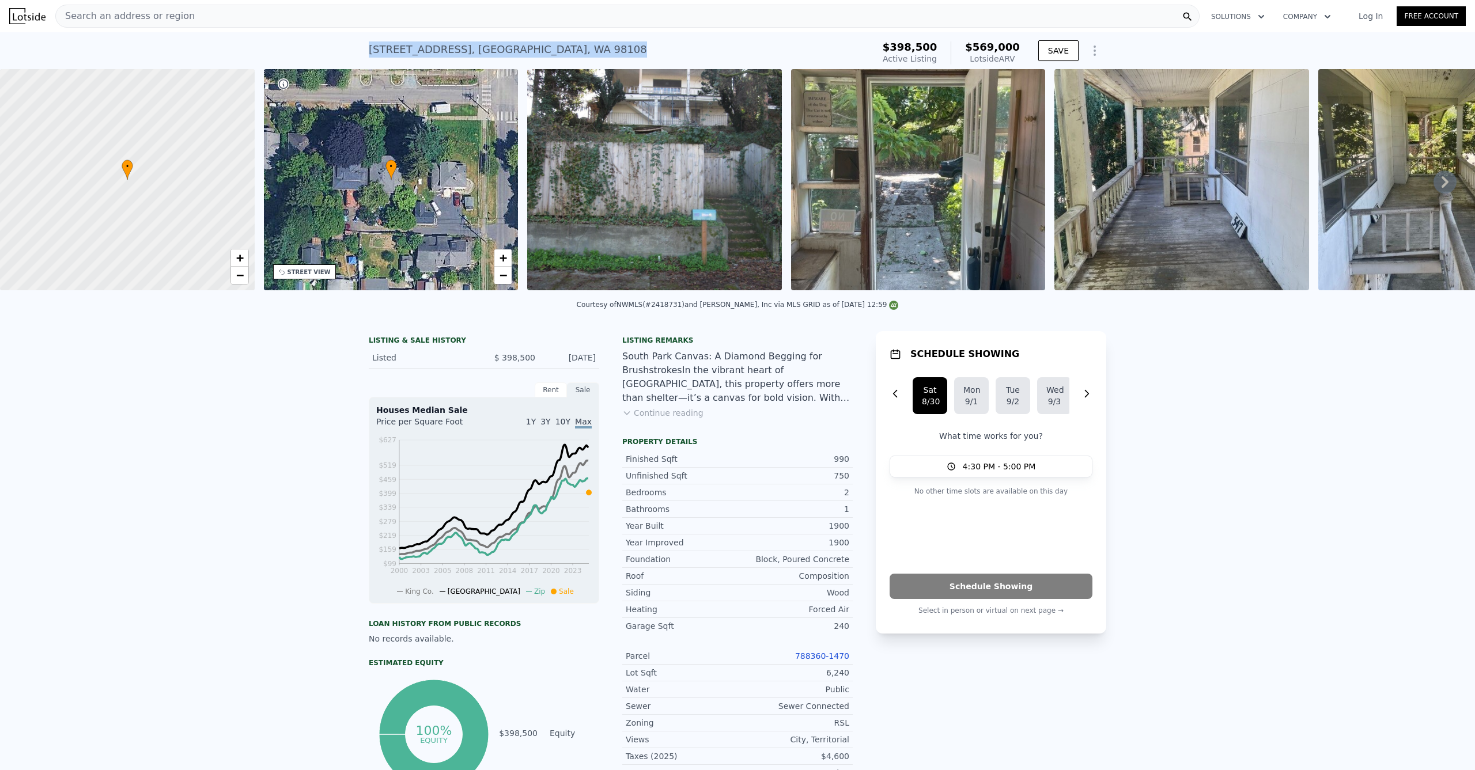
drag, startPoint x: 550, startPoint y: 50, endPoint x: 355, endPoint y: 50, distance: 195.3
click at [355, 50] on div "[STREET_ADDRESS] Active at $398,500 (~ARV $569k ) $398,500 Active Listing $569,…" at bounding box center [737, 50] width 1475 height 37
copy div "[STREET_ADDRESS] Active at $398,500 (~ARV $569k )"
